Goal: Browse casually: Explore the website without a specific task or goal

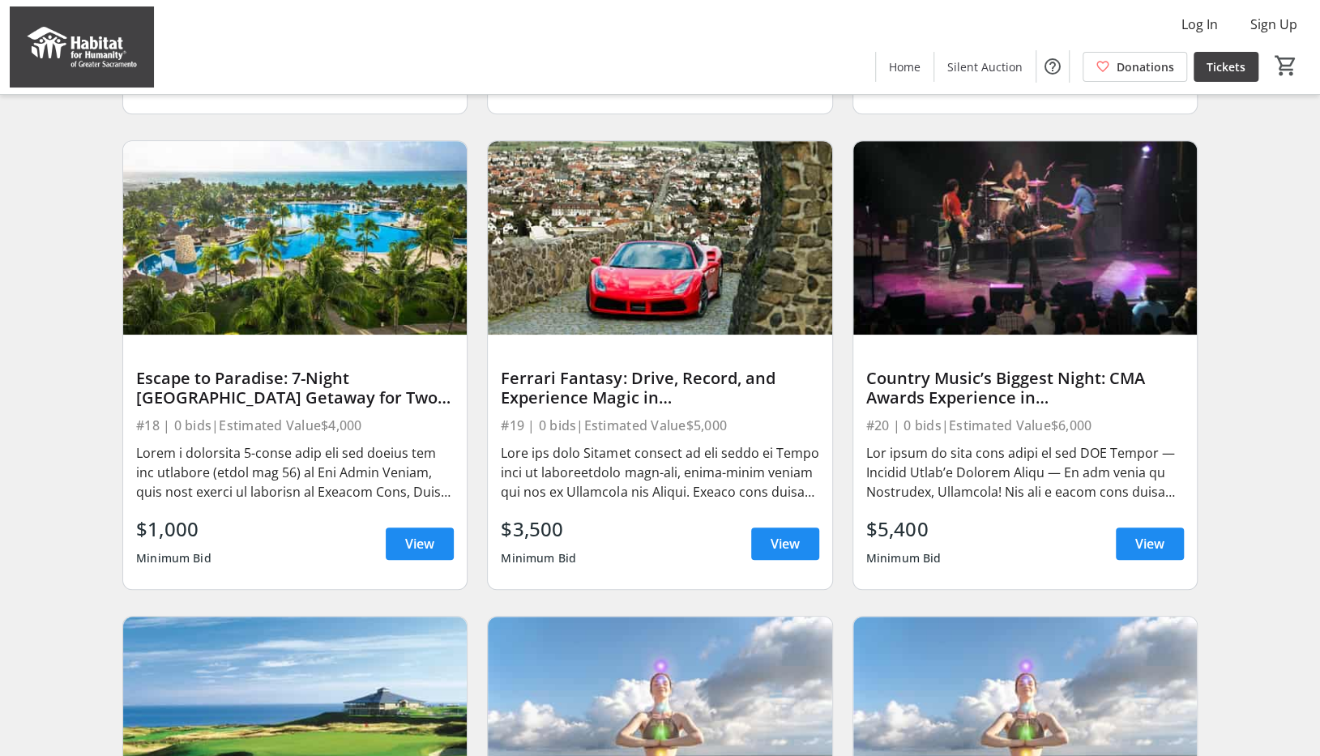
scroll to position [588, 0]
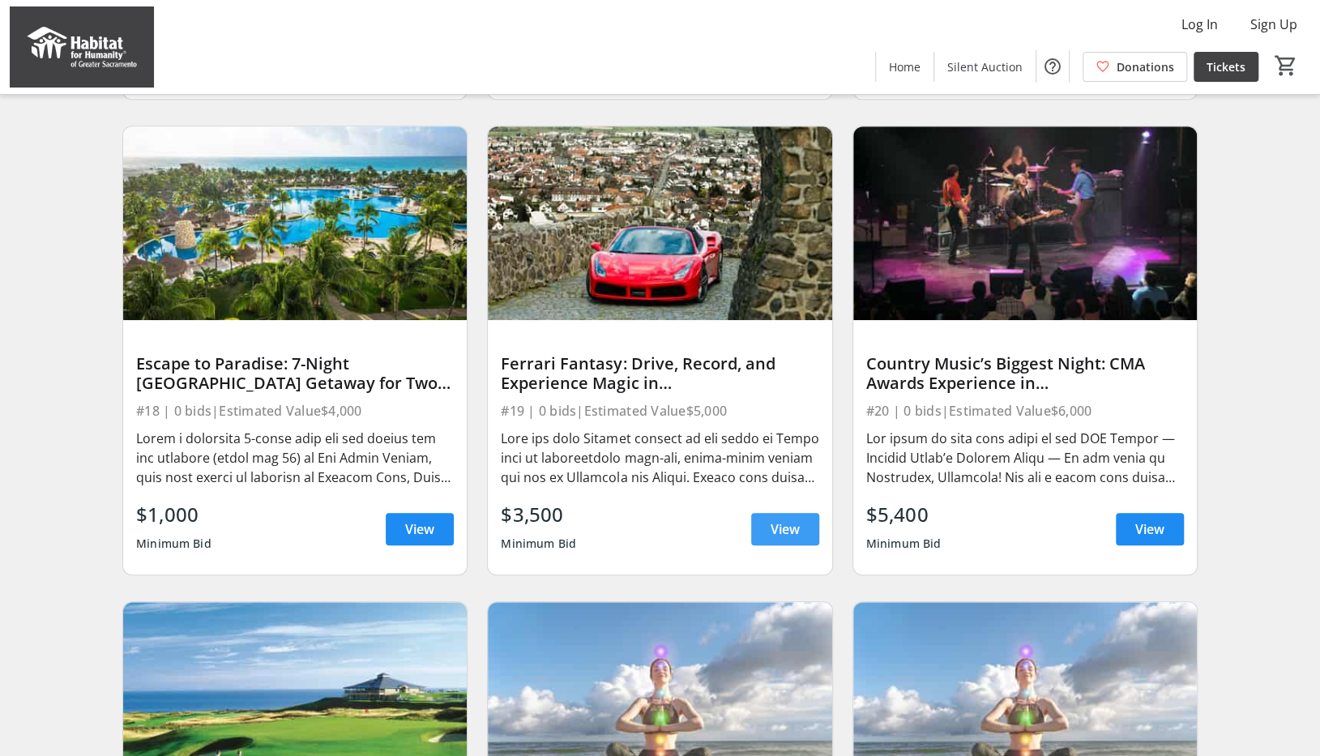
click at [781, 539] on span "View" at bounding box center [785, 528] width 29 height 19
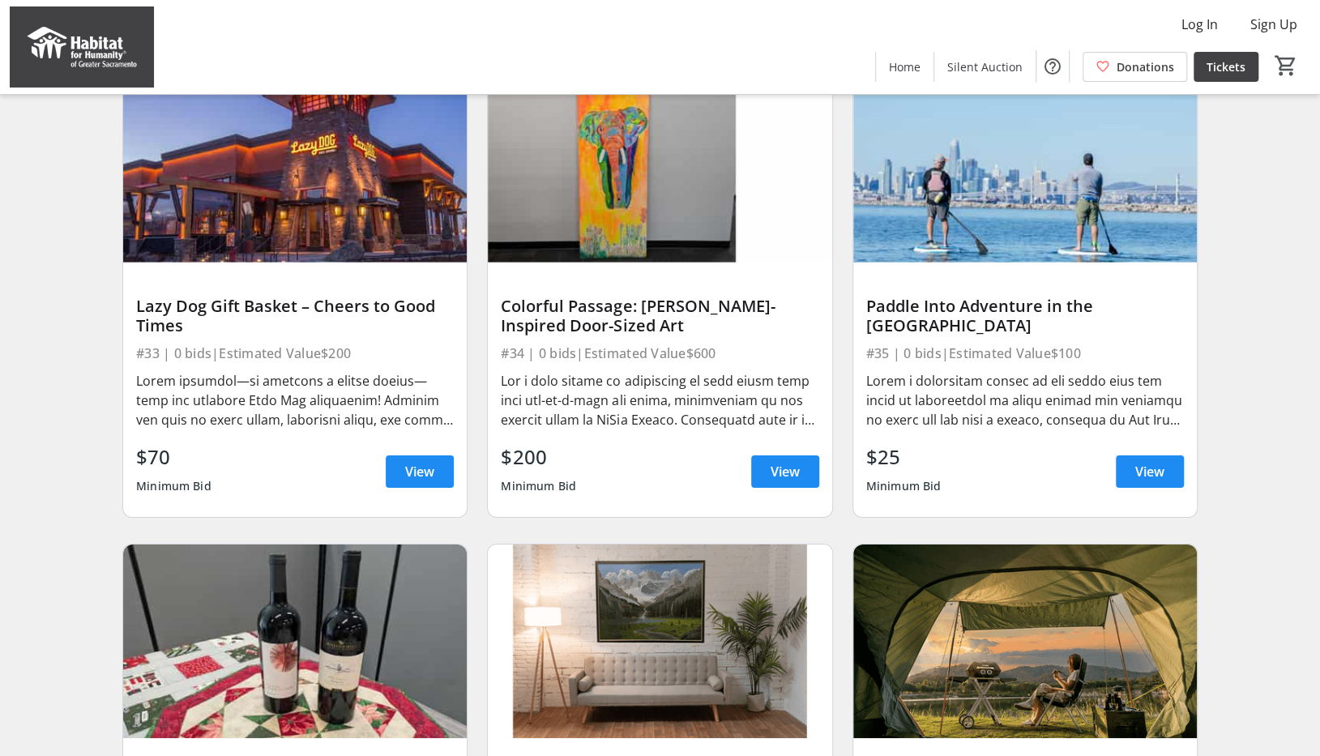
scroll to position [3019, 0]
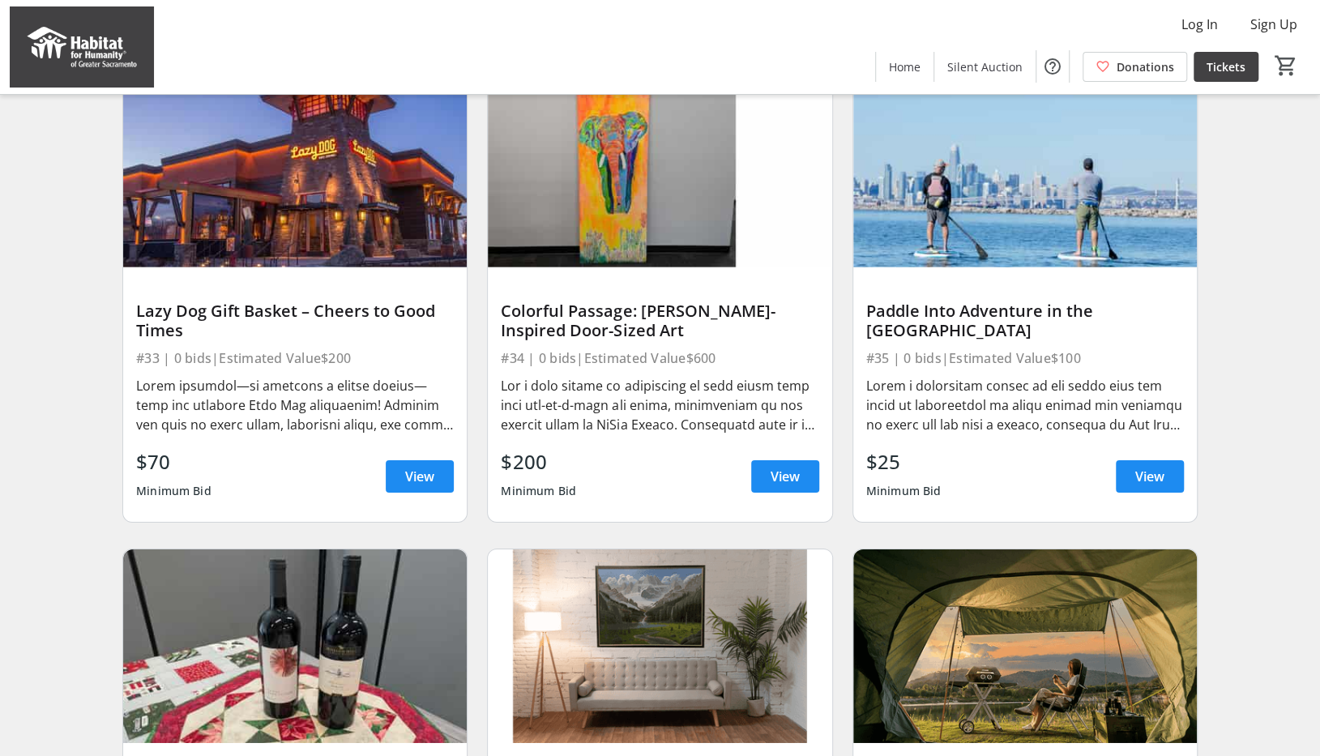
click at [1036, 163] on img at bounding box center [1025, 171] width 344 height 194
click at [1156, 482] on span "View" at bounding box center [1149, 476] width 29 height 19
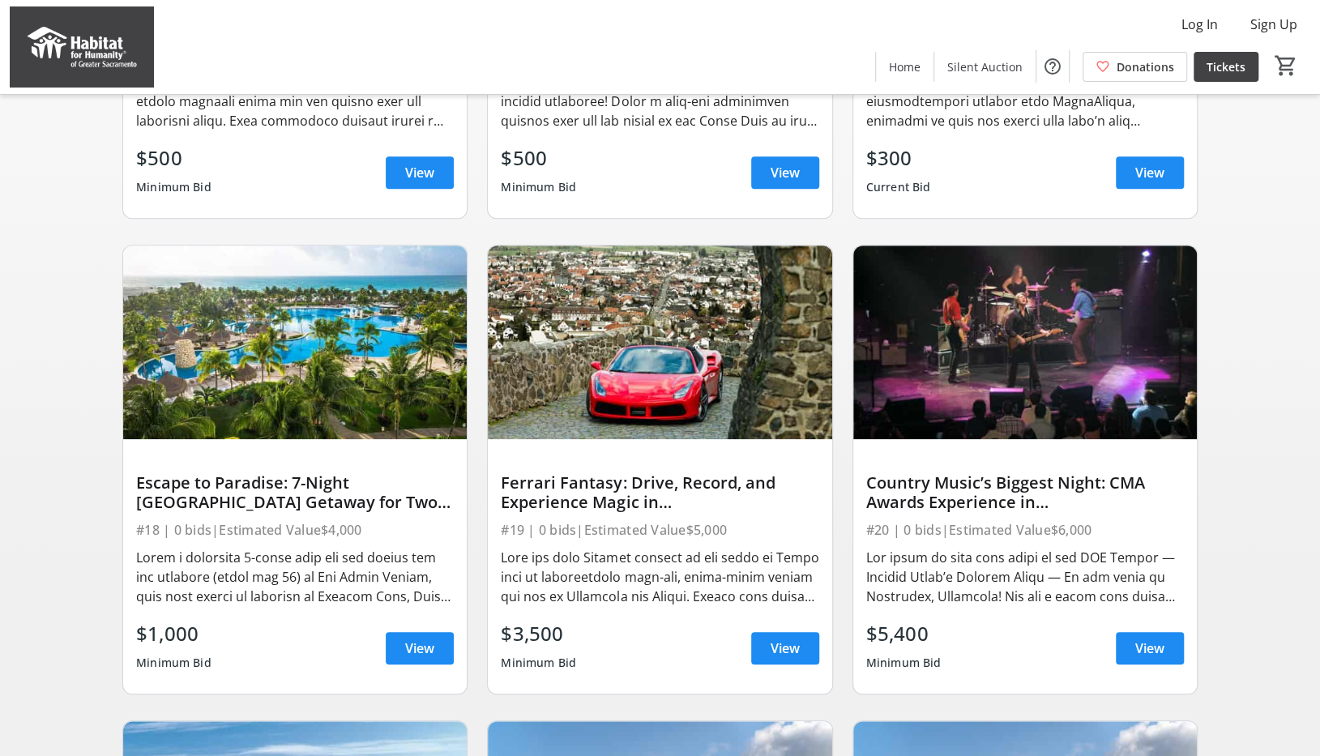
scroll to position [465, 0]
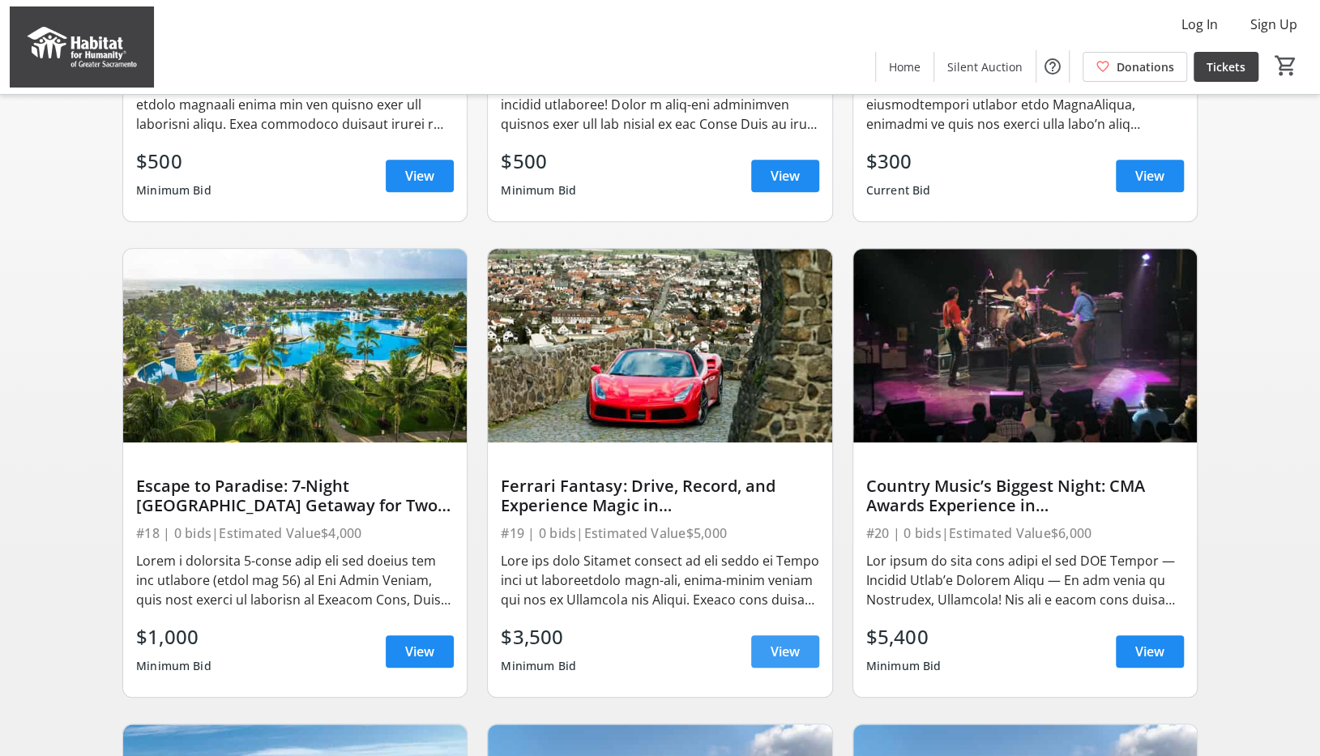
click at [789, 657] on span "View" at bounding box center [785, 651] width 29 height 19
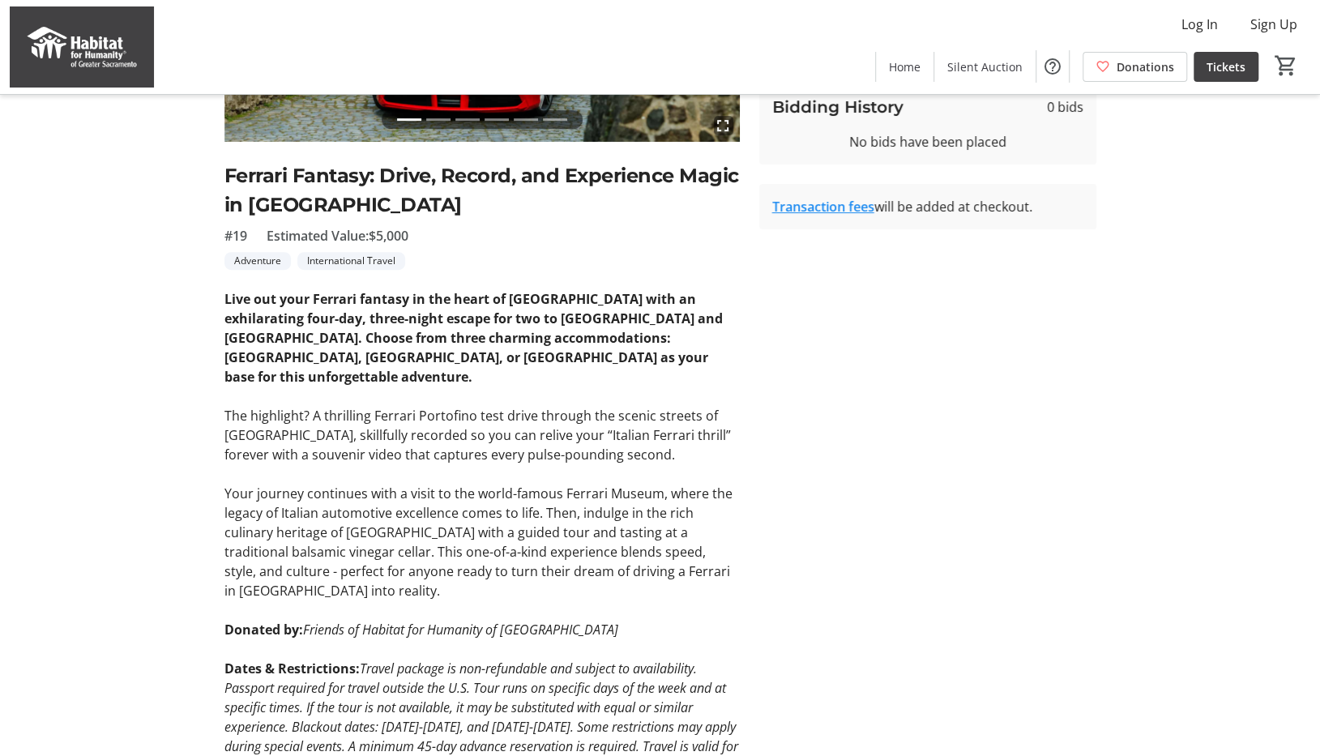
scroll to position [324, 0]
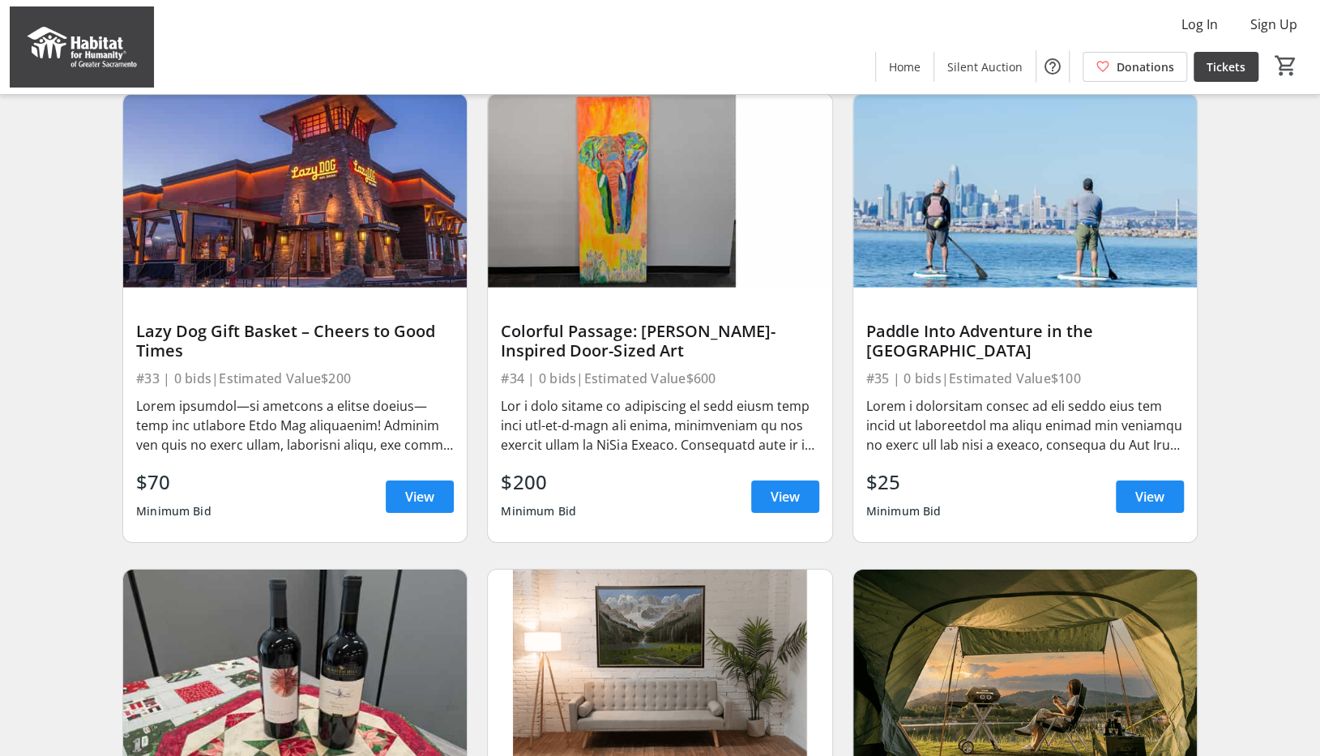
scroll to position [3319, 0]
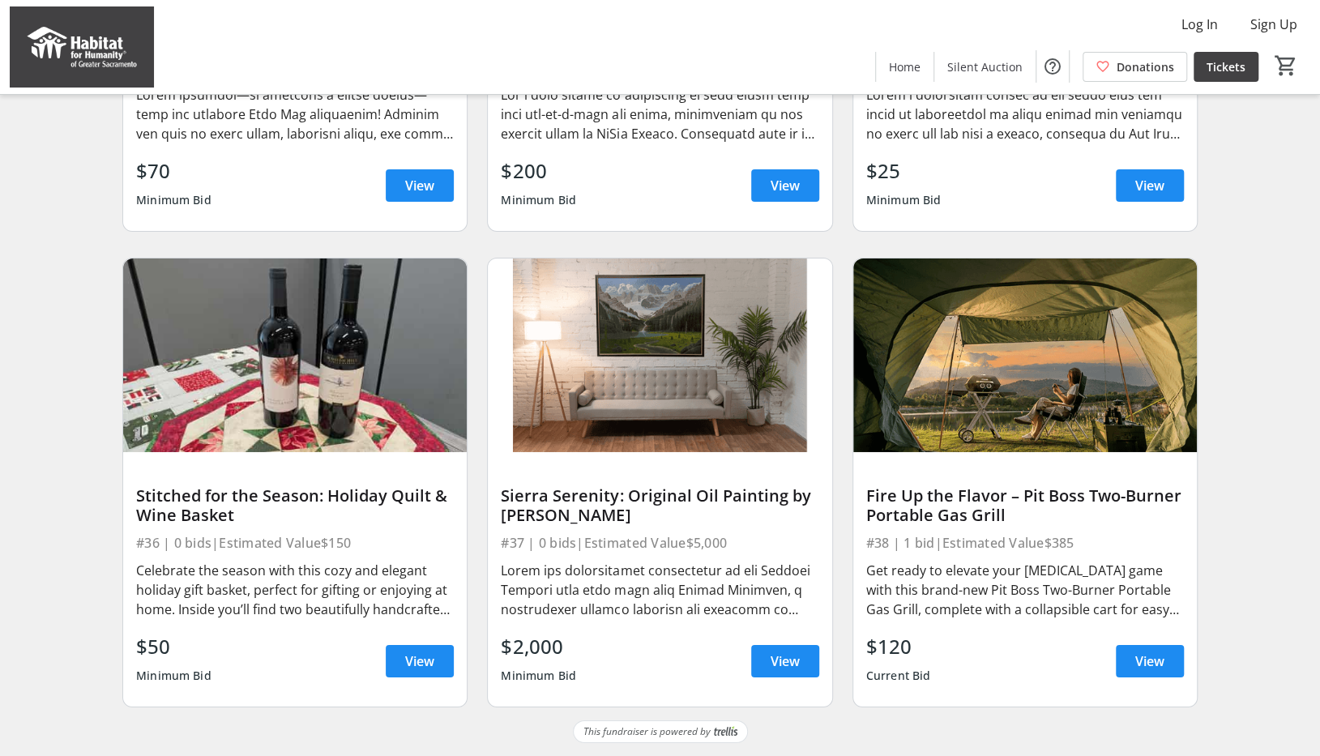
click at [634, 361] on img at bounding box center [660, 356] width 344 height 194
click at [789, 660] on span "View" at bounding box center [785, 661] width 29 height 19
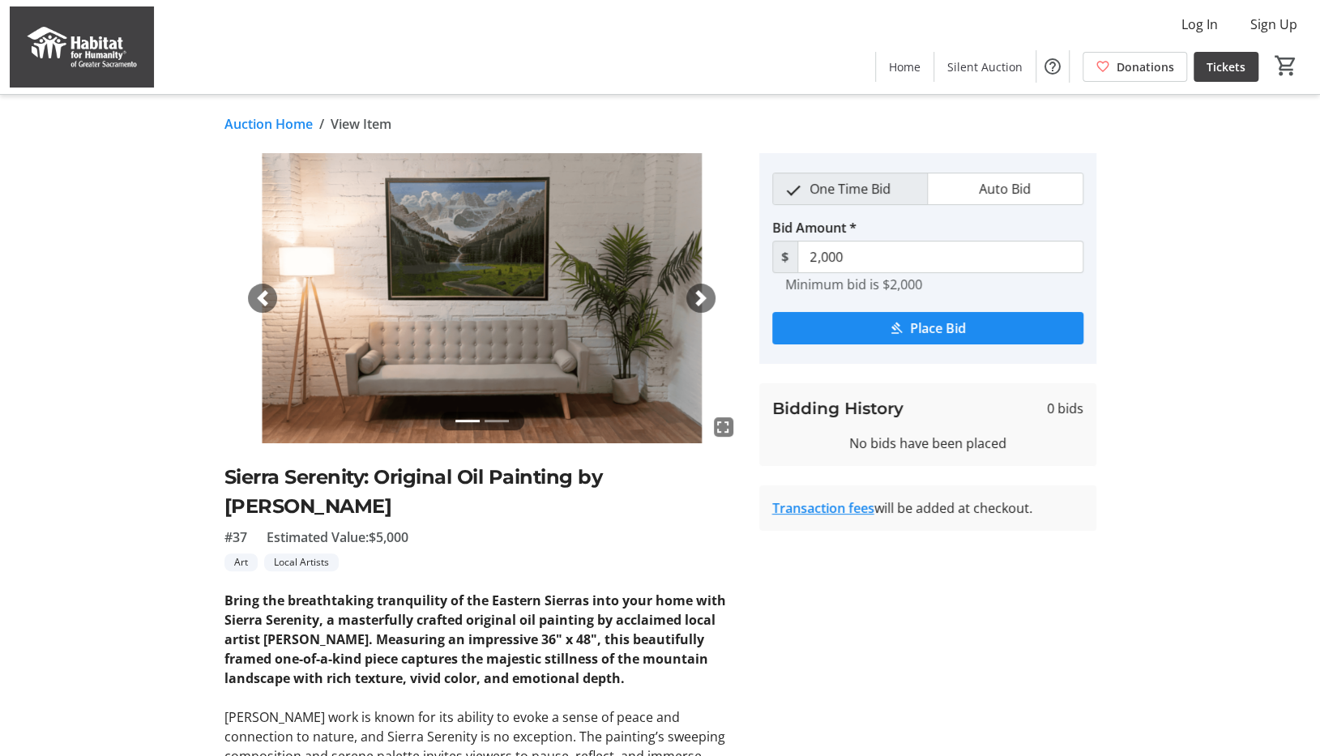
click at [706, 296] on span "button" at bounding box center [701, 298] width 16 height 16
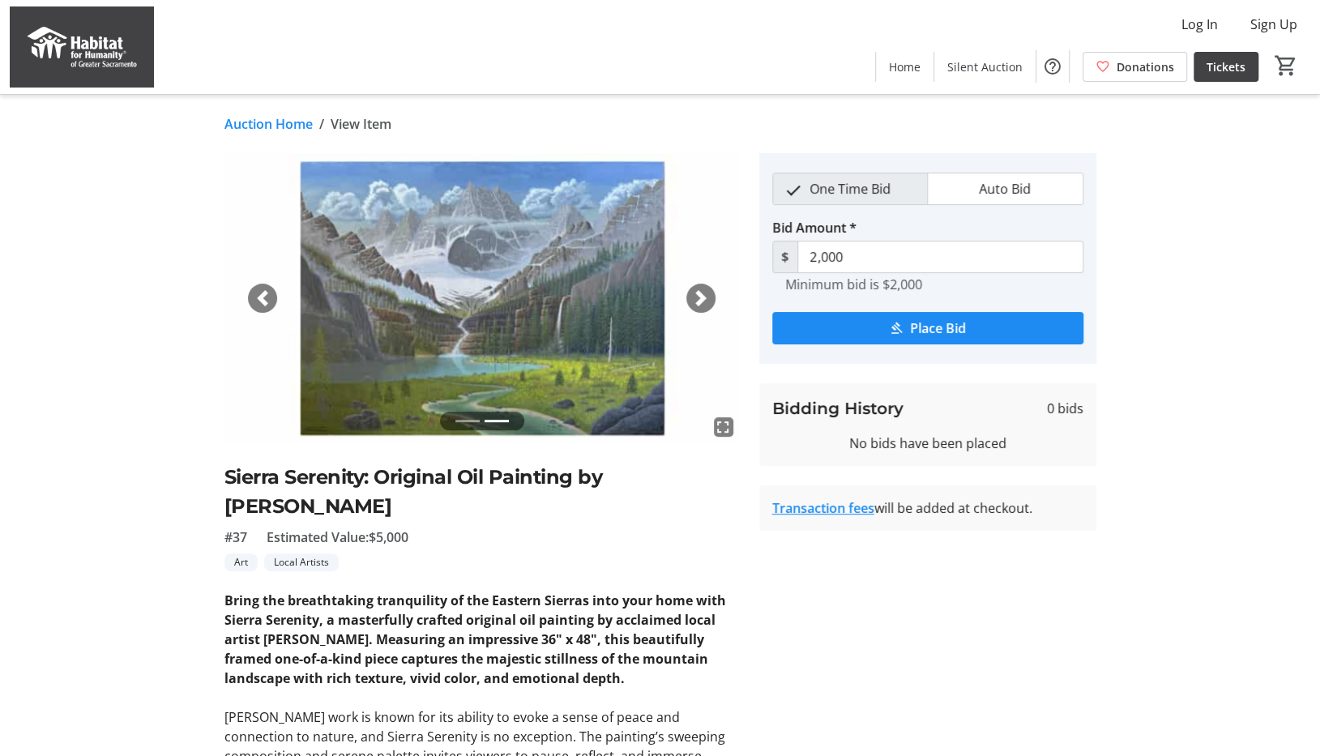
click at [706, 296] on span "button" at bounding box center [701, 298] width 16 height 16
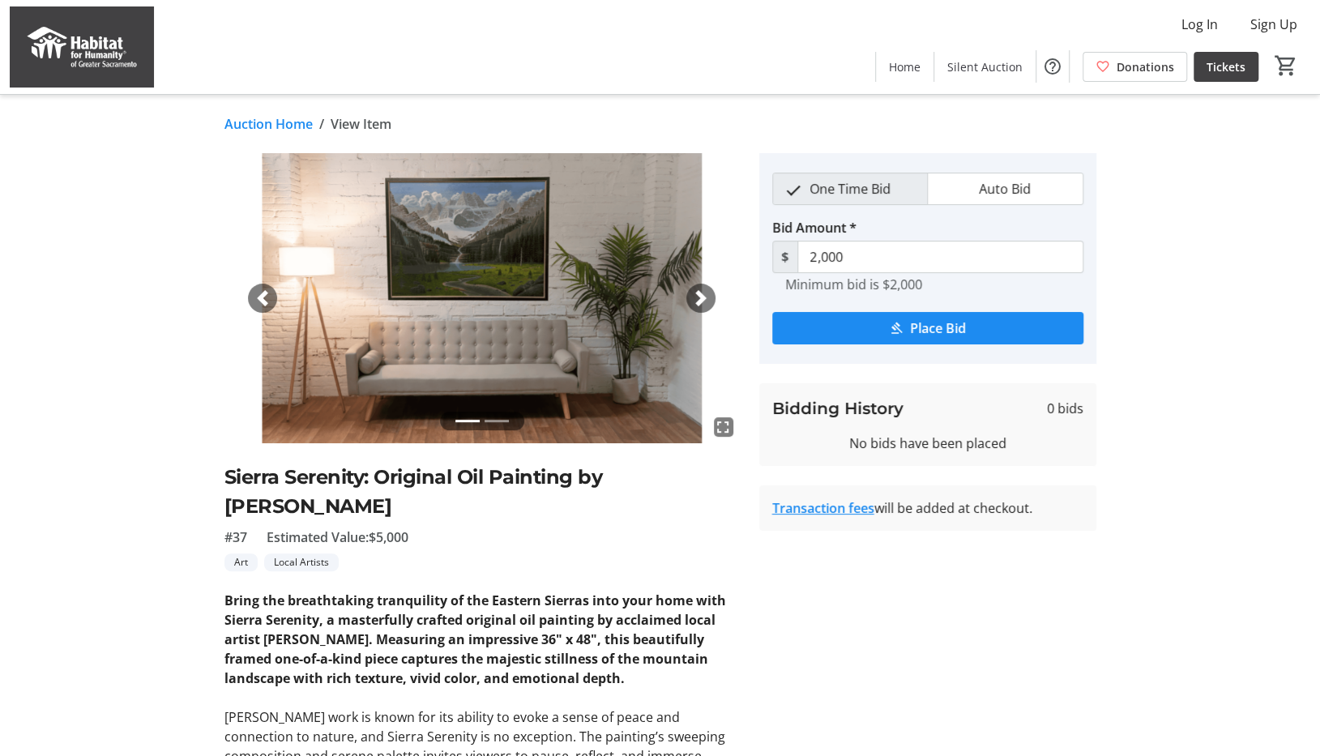
click at [706, 296] on span "button" at bounding box center [701, 298] width 16 height 16
